Goal: Book appointment/travel/reservation

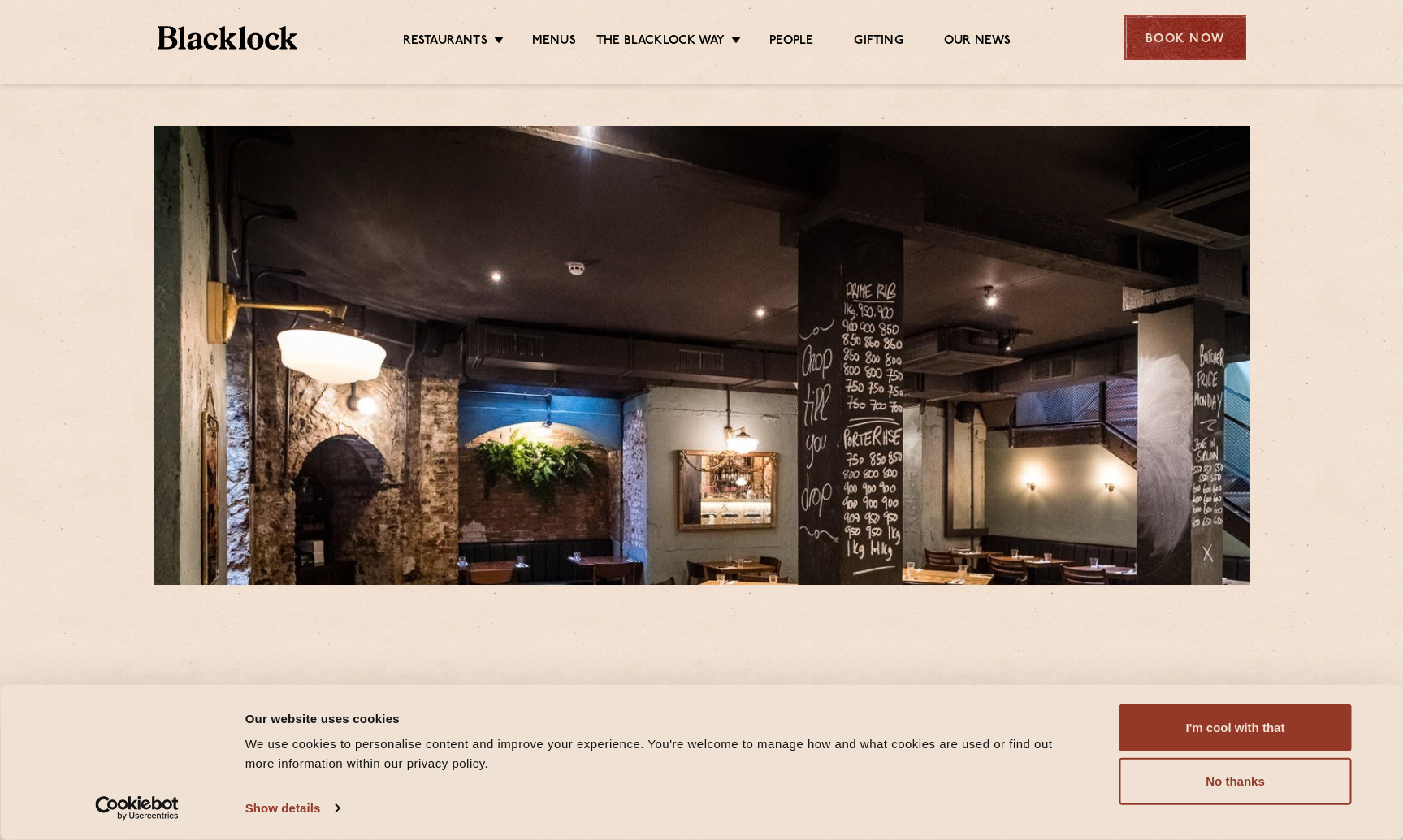
click at [1189, 37] on div "Book Now" at bounding box center [1185, 38] width 122 height 45
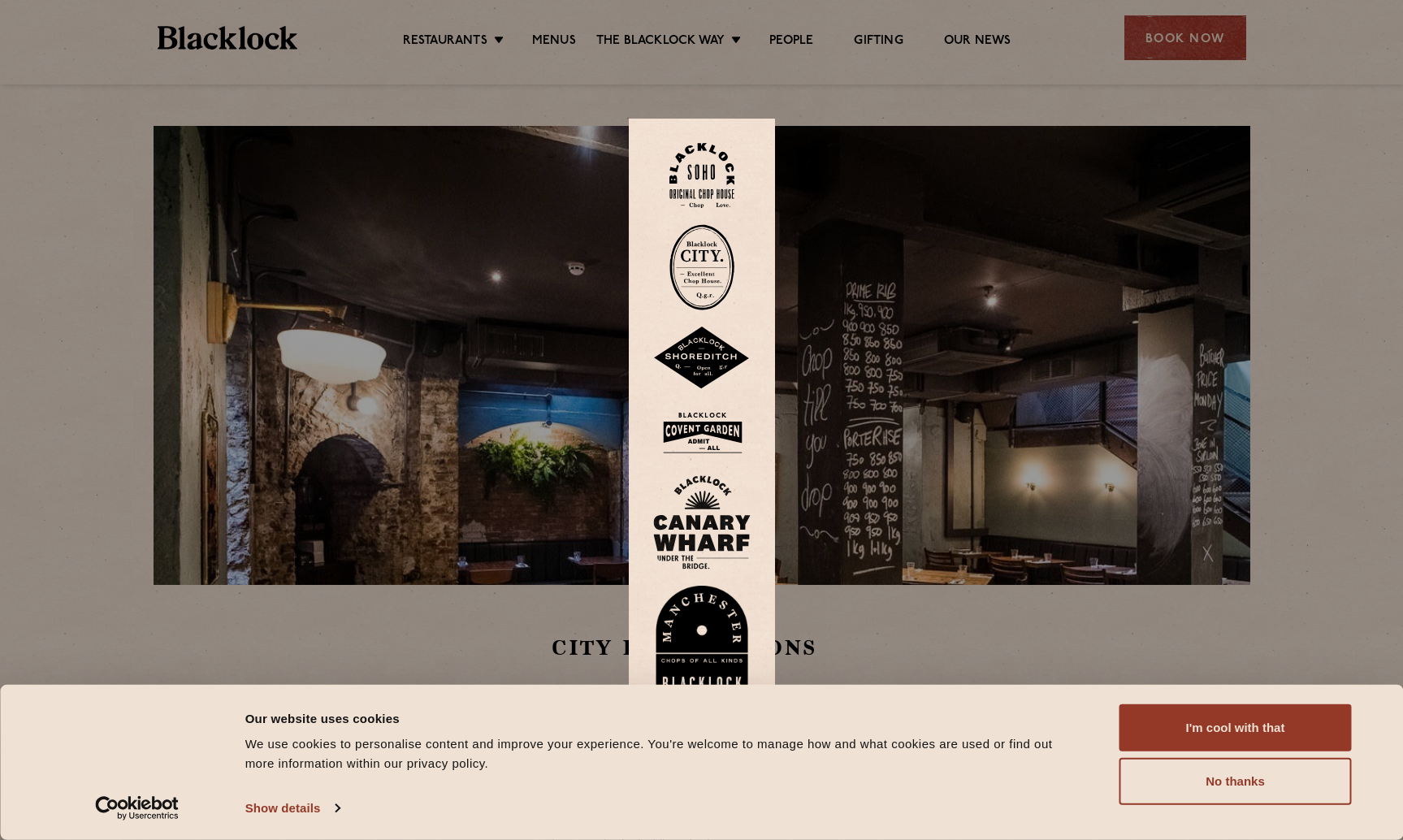
click at [718, 257] on img at bounding box center [702, 266] width 65 height 86
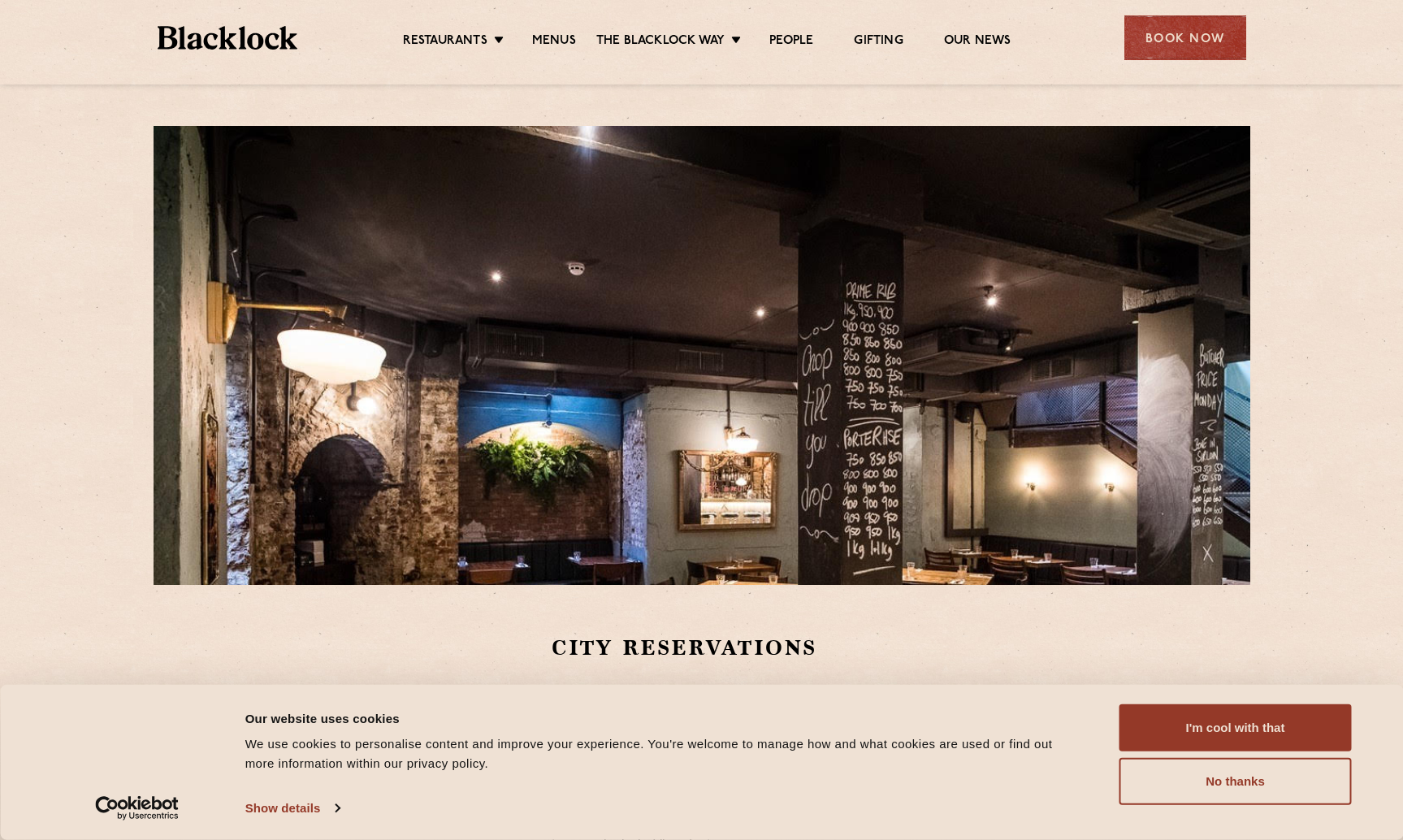
scroll to position [244, 0]
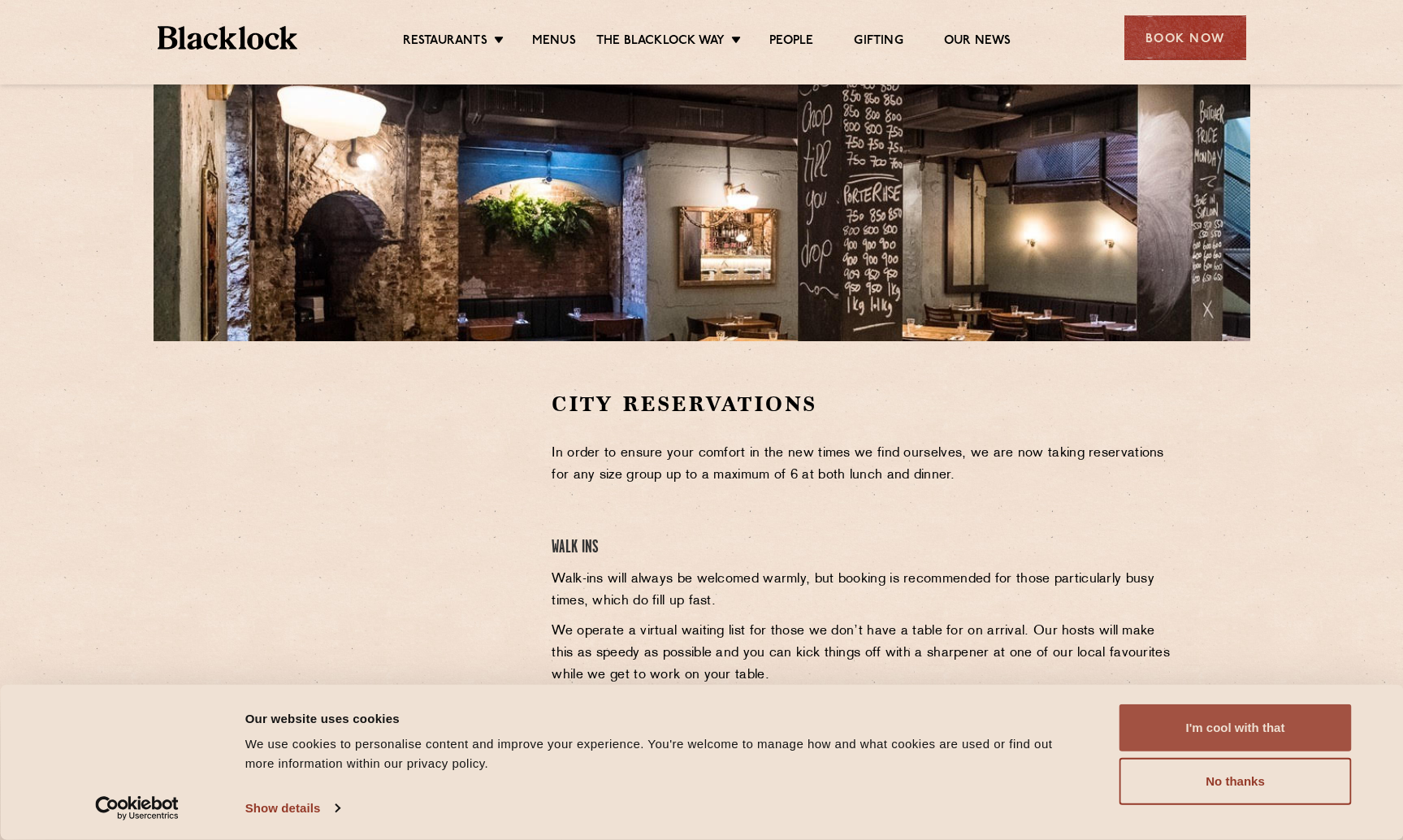
click at [1200, 724] on button "I'm cool with that" at bounding box center [1236, 728] width 232 height 47
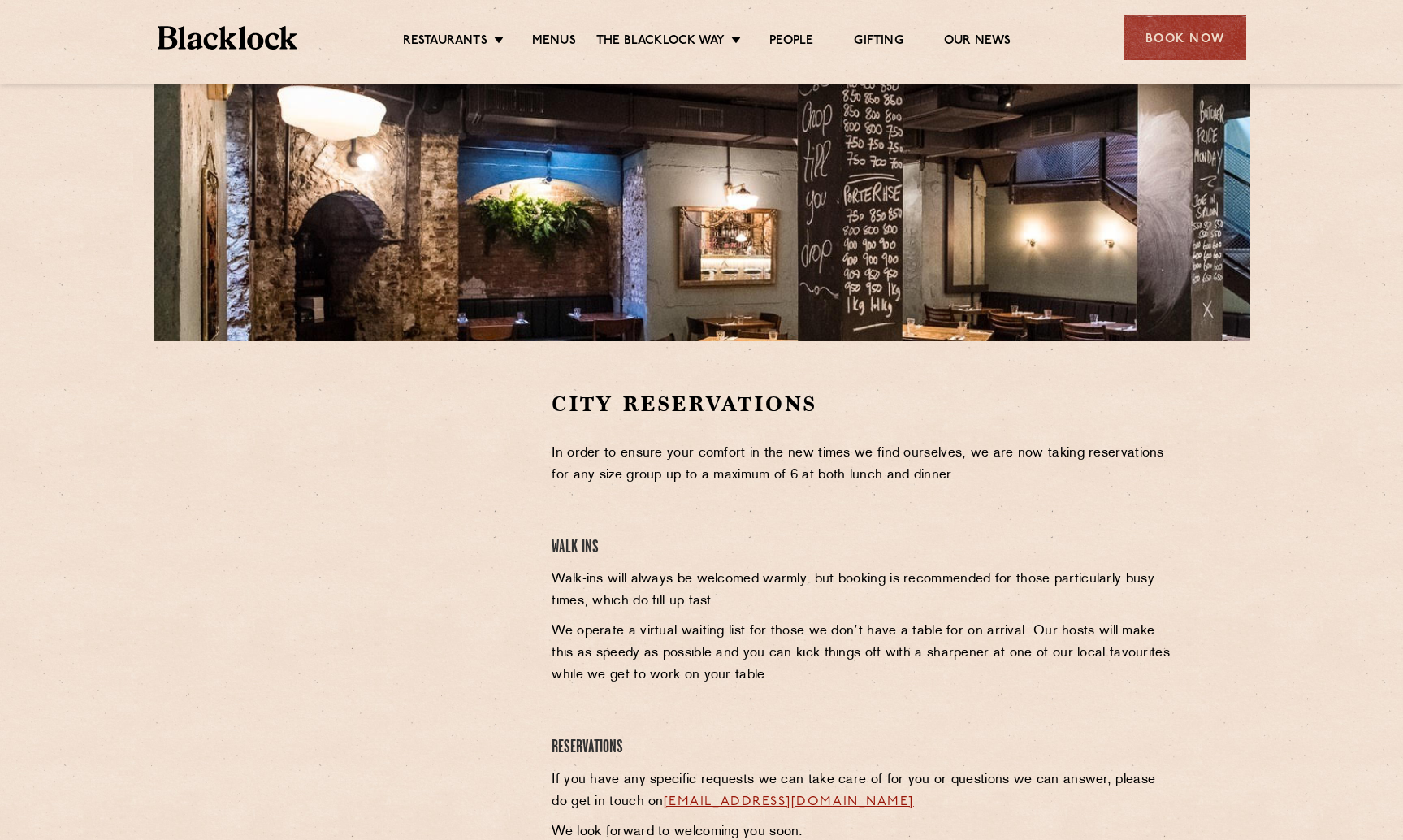
click at [139, 532] on section "City Reservations In order to ensure your comfort in the new times we find ours…" at bounding box center [701, 635] width 1403 height 589
click at [747, 491] on div "City Reservations In order to ensure your comfort in the new times we find ours…" at bounding box center [863, 635] width 648 height 491
click at [1193, 39] on div "Book Now" at bounding box center [1185, 38] width 122 height 45
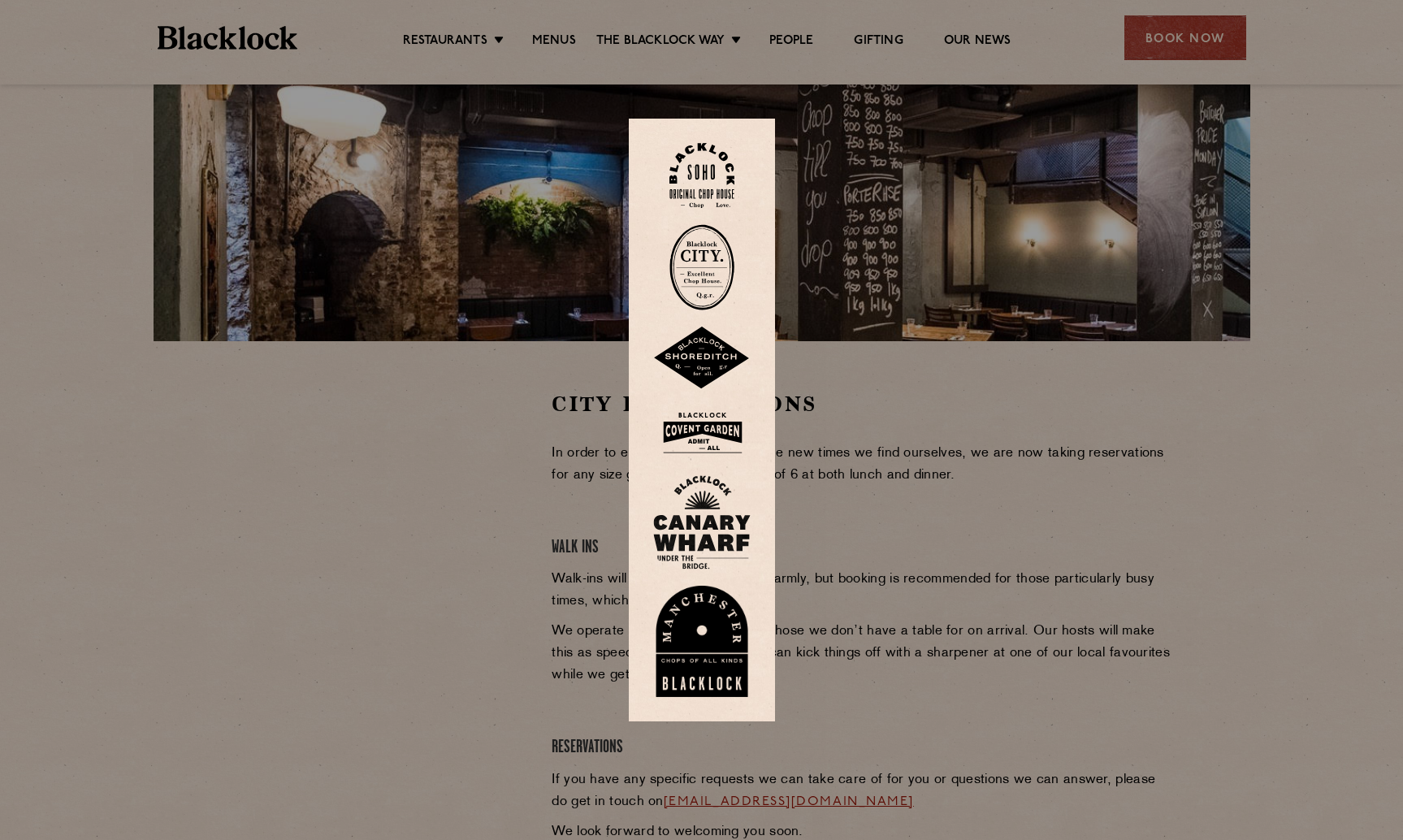
click at [1124, 706] on div at bounding box center [701, 420] width 1403 height 840
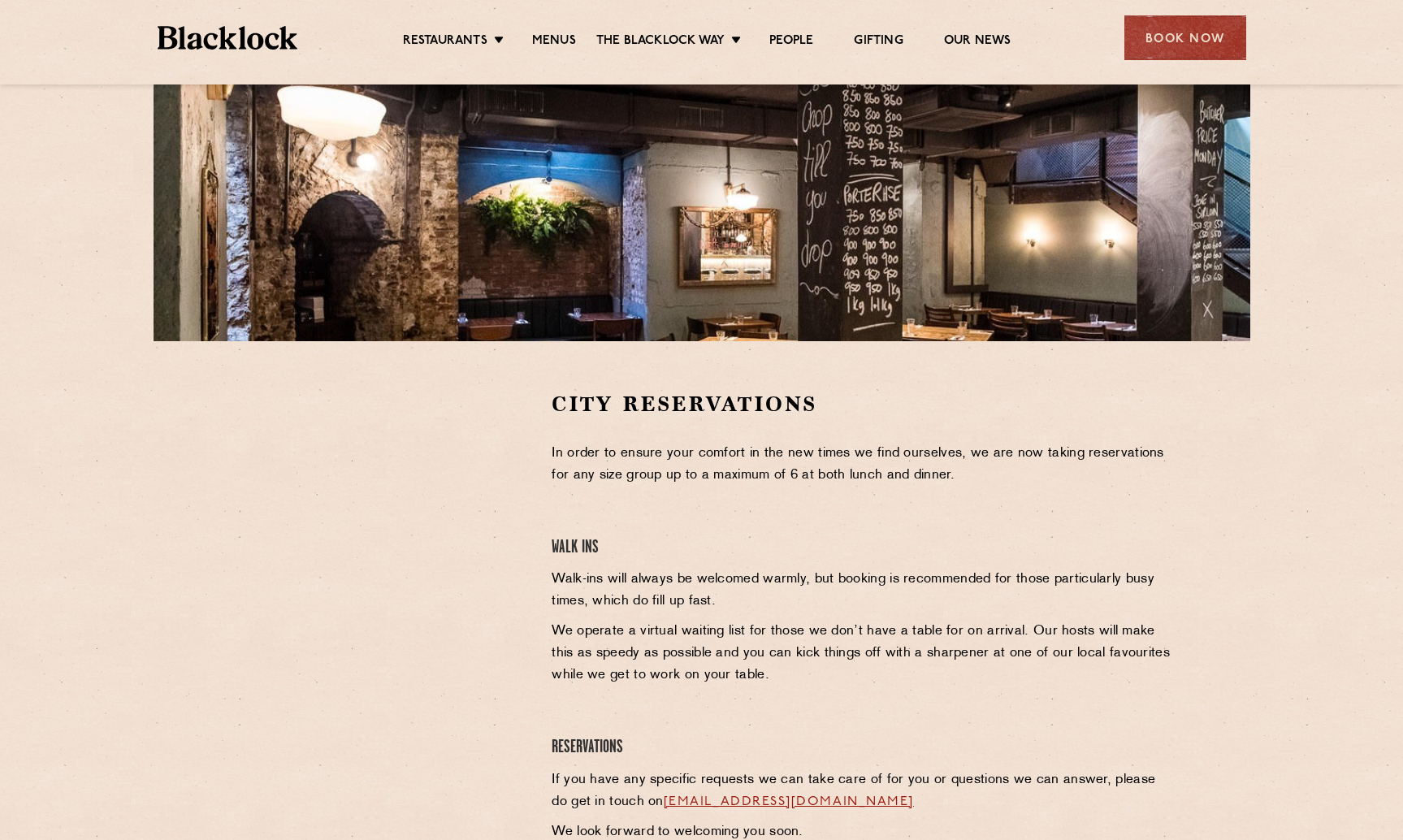
click at [721, 533] on div "City Reservations In order to ensure your comfort in the new times we find ours…" at bounding box center [863, 635] width 648 height 491
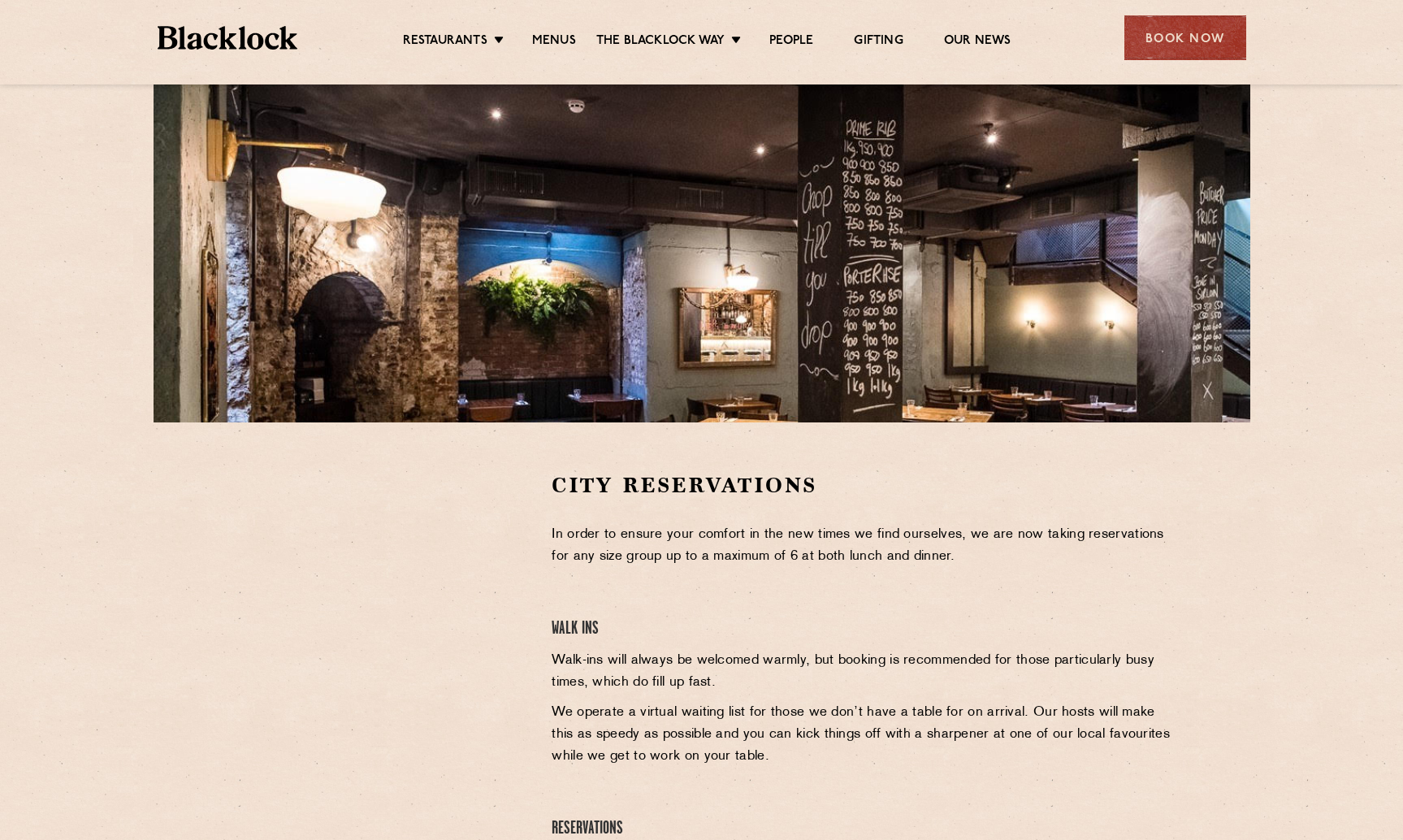
click at [170, 650] on section "City Reservations In order to ensure your comfort in the new times we find ours…" at bounding box center [701, 716] width 1403 height 589
click at [90, 759] on section "City Reservations In order to ensure your comfort in the new times we find ours…" at bounding box center [701, 716] width 1403 height 589
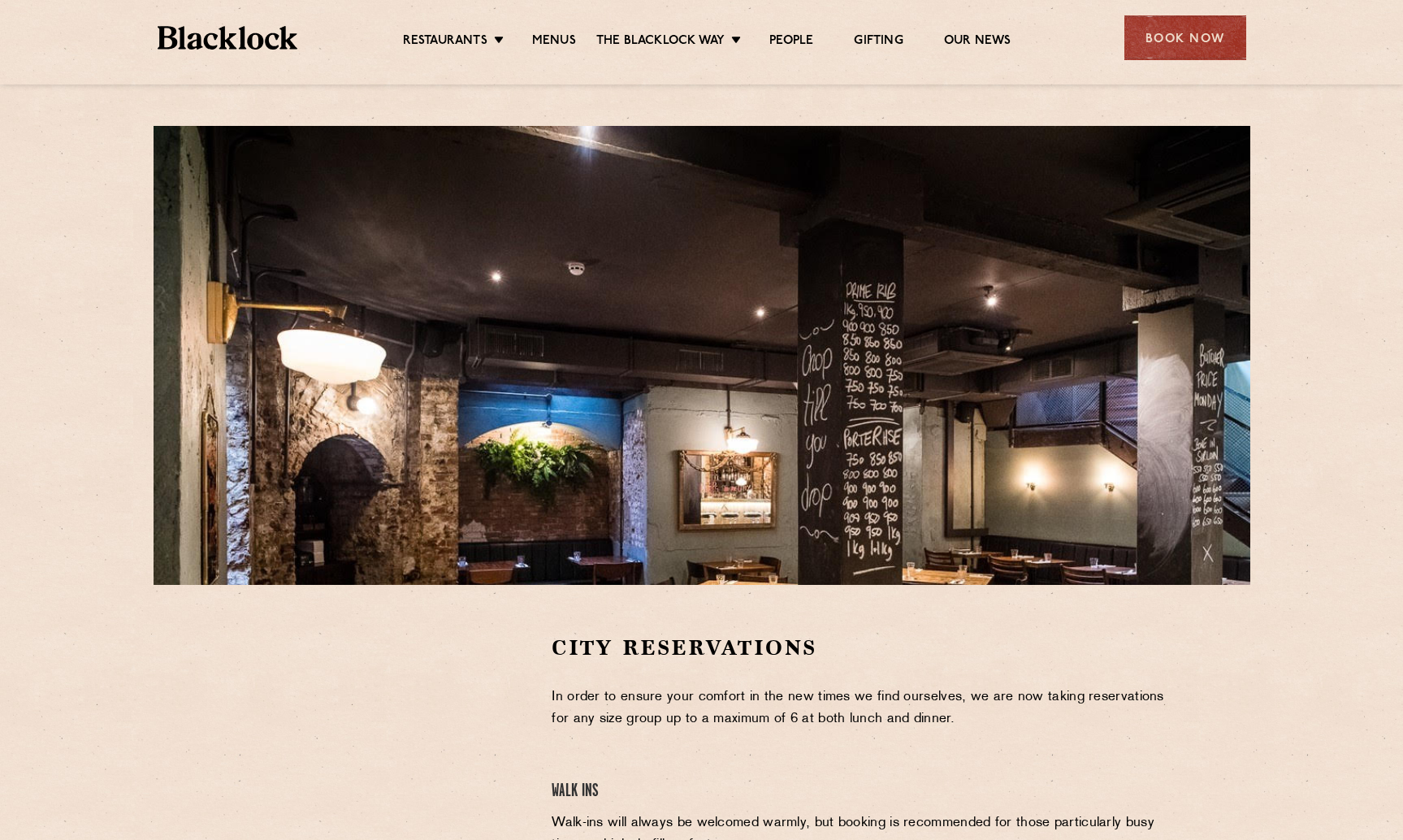
click at [723, 389] on div at bounding box center [701, 355] width 1097 height 459
click at [558, 44] on link "Menus" at bounding box center [554, 42] width 44 height 17
